Goal: Check status: Check status

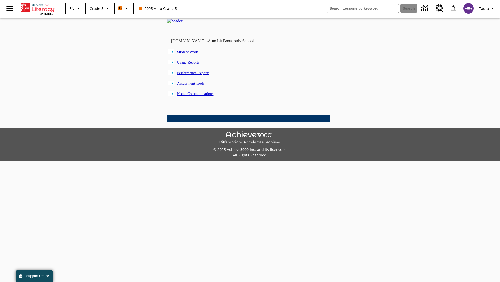
click at [192, 54] on link "Student Work" at bounding box center [187, 52] width 21 height 4
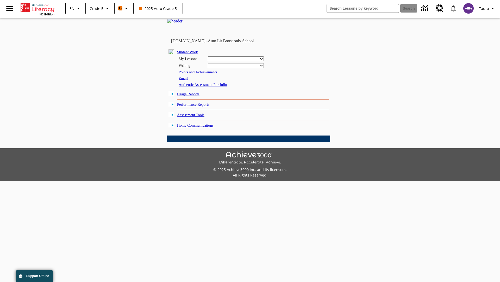
select select "/options/reports/?report_id=12&atype=4&section=2"
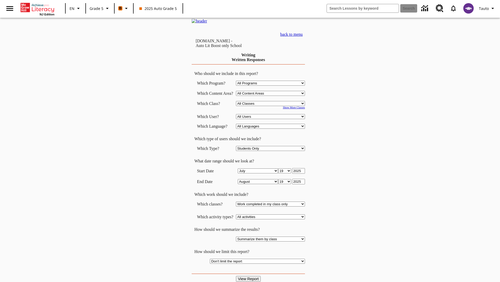
click at [272, 106] on select "Select a Class: All Classes 2025 Auto Grade 5 OL 2025 Auto Grade 6" at bounding box center [270, 103] width 69 height 5
select select "11133131"
select select "21437107"
click at [249, 276] on input "View Report" at bounding box center [248, 279] width 25 height 6
